Goal: Task Accomplishment & Management: Complete application form

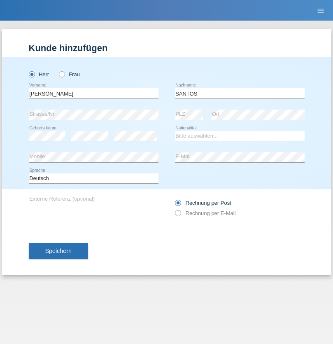
type input "SANTOS"
select select "PT"
select select "C"
select select "26"
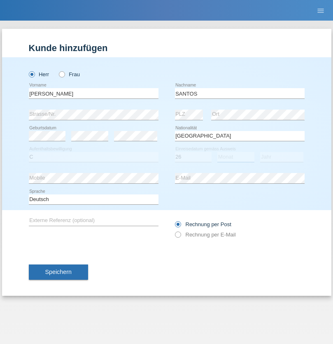
select select "12"
select select "2013"
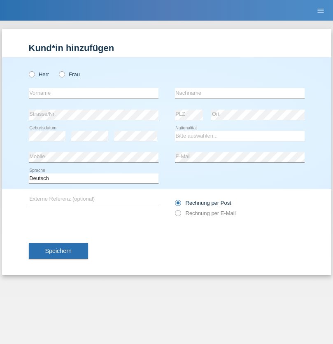
radio input "true"
click at [93, 93] on input "text" at bounding box center [94, 93] width 130 height 10
type input "Jörg"
click at [239, 93] on input "text" at bounding box center [240, 93] width 130 height 10
type input "Traksel"
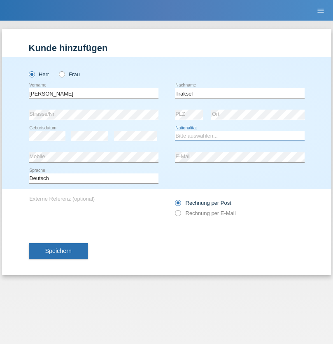
select select "DE"
select select "C"
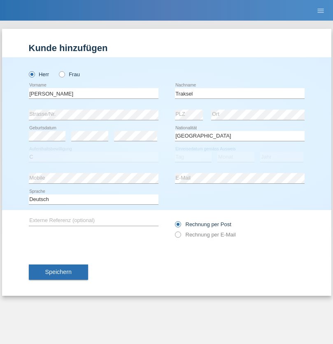
select select "01"
select select "07"
select select "2008"
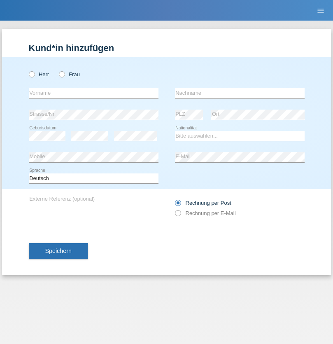
radio input "true"
click at [93, 93] on input "text" at bounding box center [94, 93] width 130 height 10
type input "Asia"
click at [239, 93] on input "text" at bounding box center [240, 93] width 130 height 10
type input "Riva"
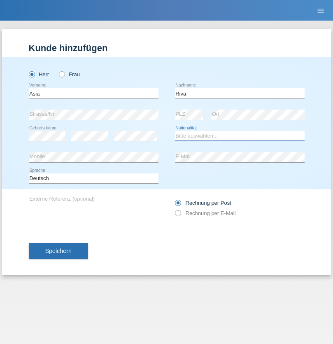
select select "IT"
select select "C"
select select "01"
select select "06"
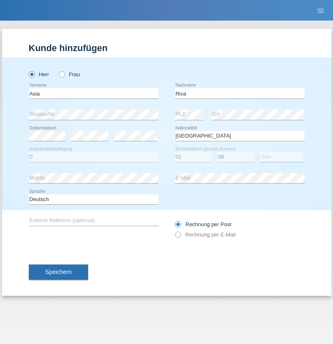
select select "2021"
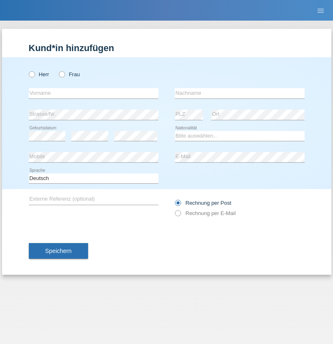
radio input "true"
click at [93, 93] on input "text" at bounding box center [94, 93] width 130 height 10
type input "Firas"
click at [239, 93] on input "text" at bounding box center [240, 93] width 130 height 10
type input "Khalil"
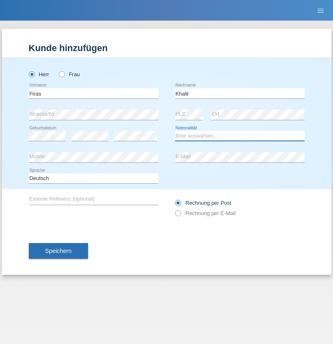
select select "IT"
select select "C"
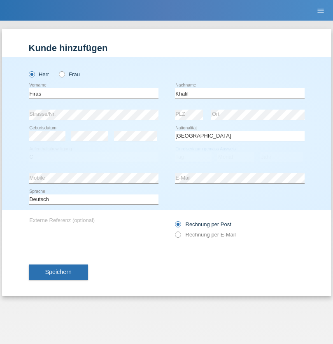
select select "01"
select select "03"
select select "2021"
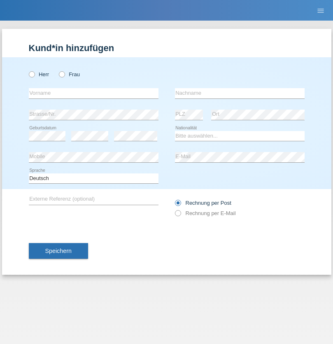
radio input "true"
click at [93, 93] on input "text" at bounding box center [94, 93] width 130 height 10
type input "Diego"
click at [239, 93] on input "text" at bounding box center [240, 93] width 130 height 10
type input "Patera"
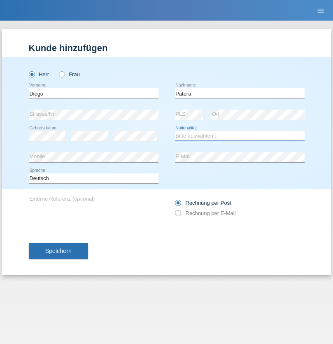
select select "CH"
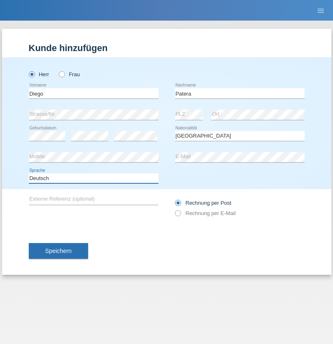
select select "en"
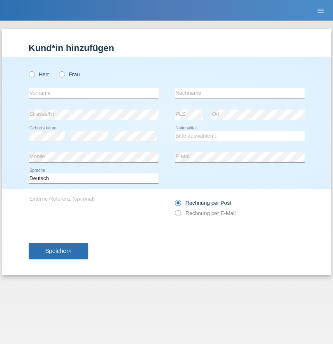
radio input "true"
click at [93, 93] on input "text" at bounding box center [94, 93] width 130 height 10
type input "Ketty"
click at [239, 93] on input "text" at bounding box center [240, 93] width 130 height 10
type input "Kalupnath"
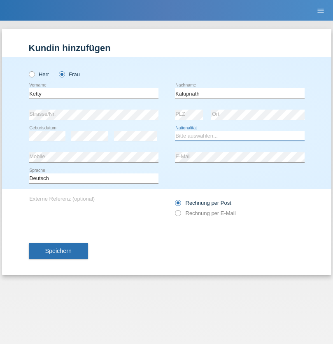
select select "CH"
radio input "true"
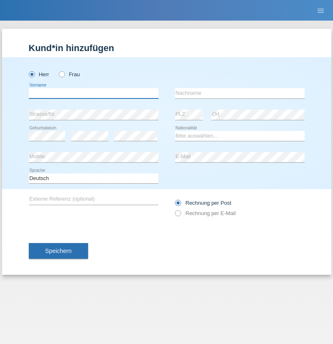
click at [93, 93] on input "text" at bounding box center [94, 93] width 130 height 10
type input "Franco"
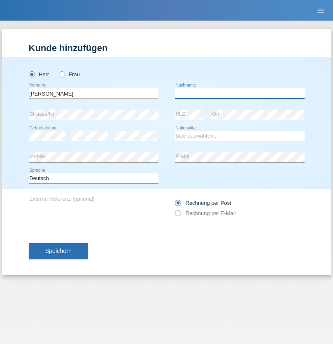
click at [239, 93] on input "text" at bounding box center [240, 93] width 130 height 10
type input "Mucha"
select select "CH"
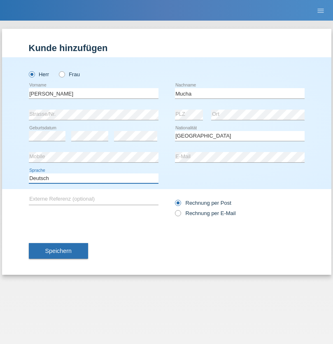
select select "en"
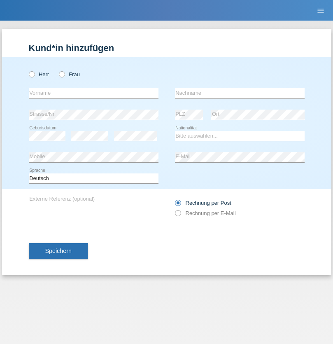
radio input "true"
click at [93, 93] on input "text" at bounding box center [94, 93] width 130 height 10
type input "Franziska"
click at [239, 93] on input "text" at bounding box center [240, 93] width 130 height 10
type input "Starke"
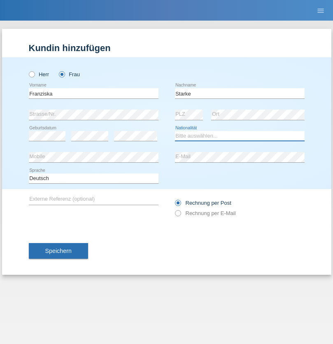
select select "DE"
select select "C"
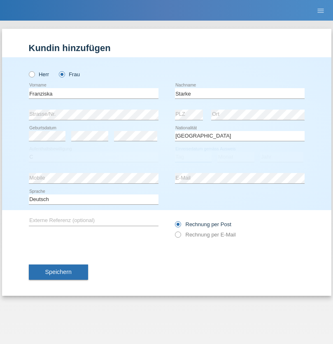
select select "01"
select select "03"
select select "1985"
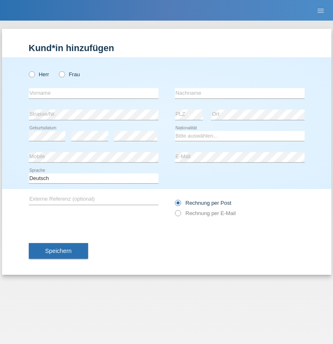
radio input "true"
click at [93, 93] on input "text" at bounding box center [94, 93] width 130 height 10
type input "Vedrana"
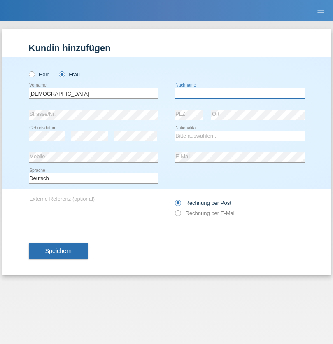
click at [239, 93] on input "text" at bounding box center [240, 93] width 130 height 10
type input "Cimbaljević"
select select "HR"
select select "C"
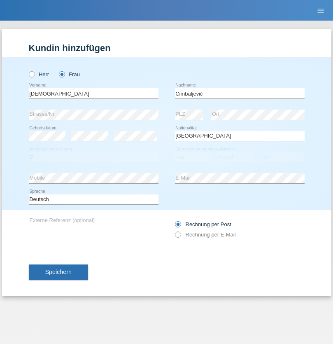
select select "13"
select select "08"
select select "2021"
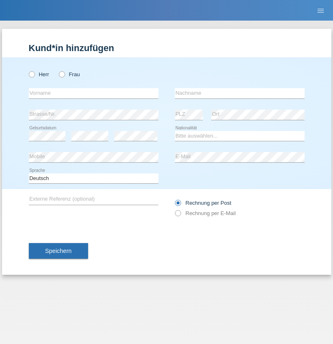
radio input "true"
click at [93, 93] on input "text" at bounding box center [94, 93] width 130 height 10
type input "Batsche"
click at [239, 93] on input "text" at bounding box center [240, 93] width 130 height 10
type input "Arifoska"
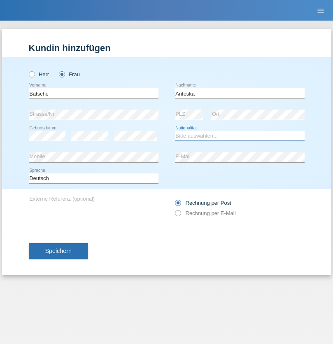
select select "CH"
radio input "true"
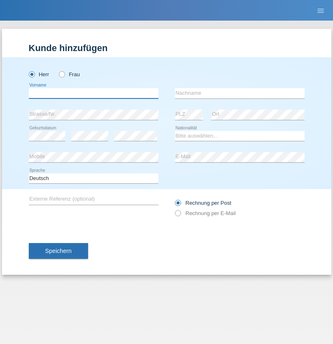
click at [93, 93] on input "text" at bounding box center [94, 93] width 130 height 10
type input "Emre"
click at [239, 93] on input "text" at bounding box center [240, 93] width 130 height 10
type input "Uzun"
select select "CH"
